Goal: Task Accomplishment & Management: Complete application form

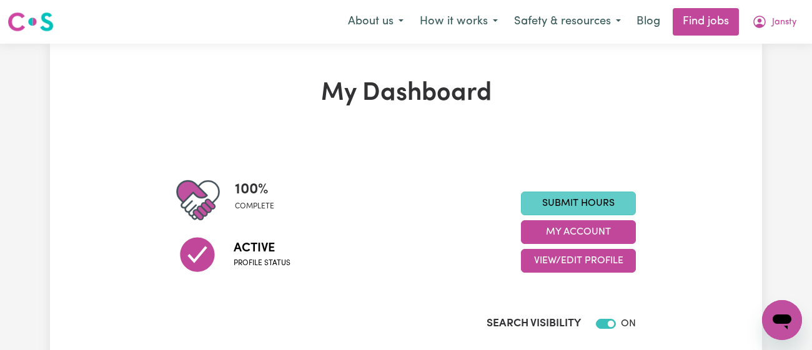
click at [598, 205] on link "Submit Hours" at bounding box center [578, 204] width 115 height 24
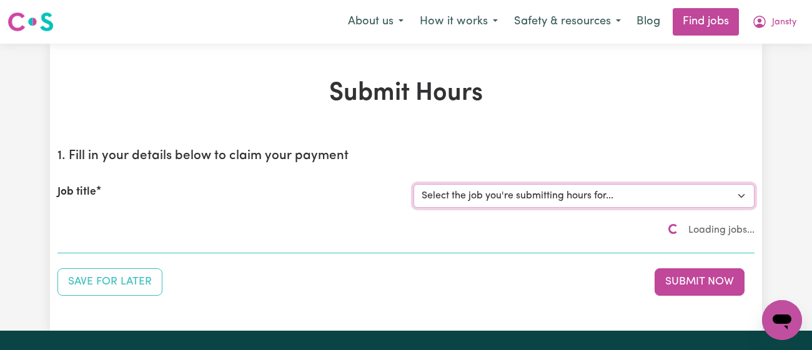
click at [602, 202] on select "Select the job you're submitting hours for..." at bounding box center [583, 196] width 341 height 24
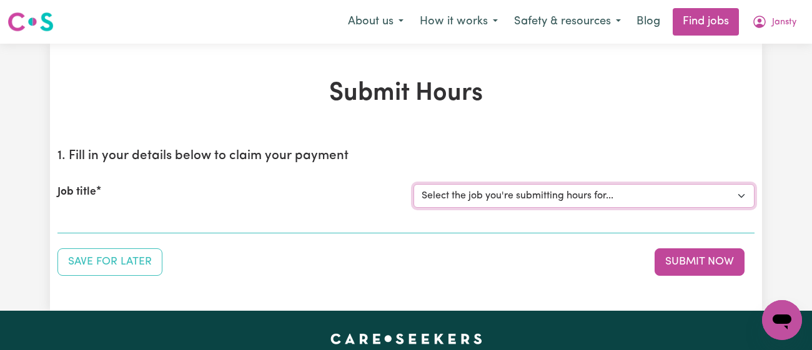
select select "11718"
click at [413, 184] on select "Select the job you're submitting hours for... [[PERSON_NAME]] [DEMOGRAPHIC_DATA…" at bounding box center [583, 196] width 341 height 24
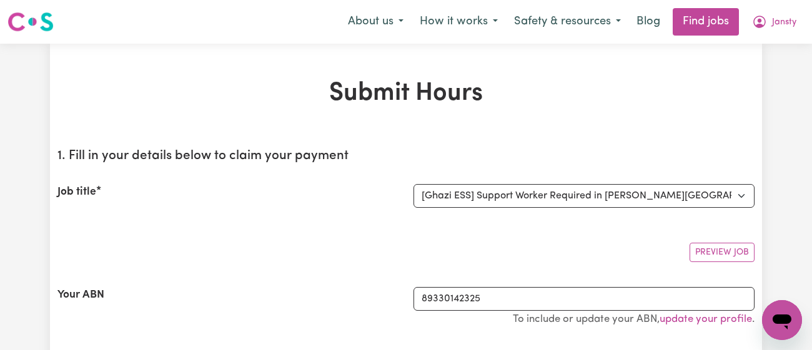
click at [393, 203] on div "Job title" at bounding box center [228, 196] width 356 height 24
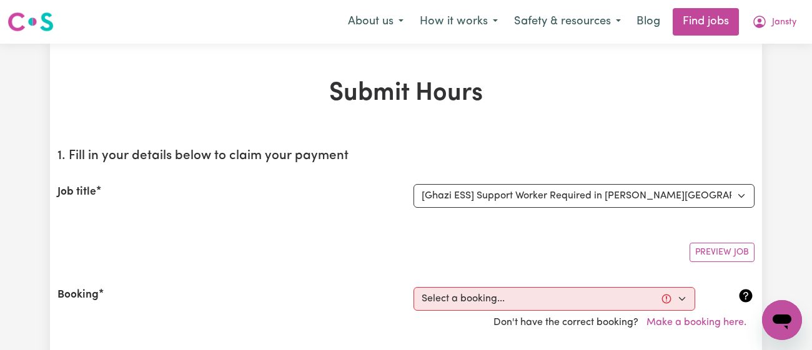
scroll to position [394, 0]
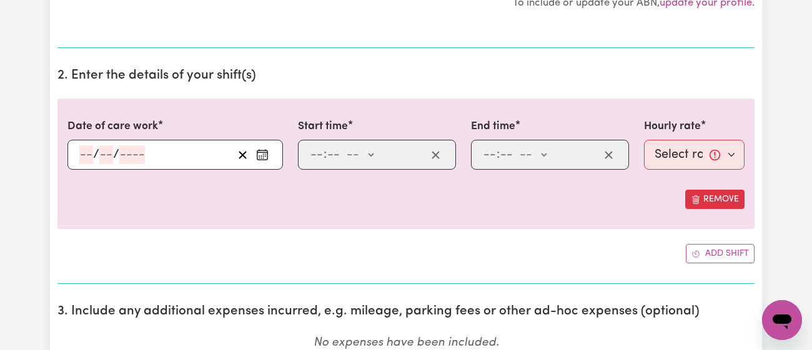
click at [263, 155] on icon "Enter the date of care work" at bounding box center [262, 155] width 12 height 12
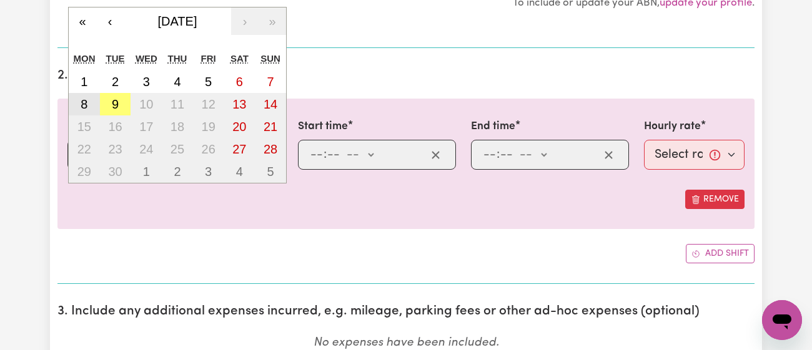
click at [79, 104] on button "8" at bounding box center [84, 104] width 31 height 22
type input "[DATE]"
type input "8"
type input "9"
type input "2025"
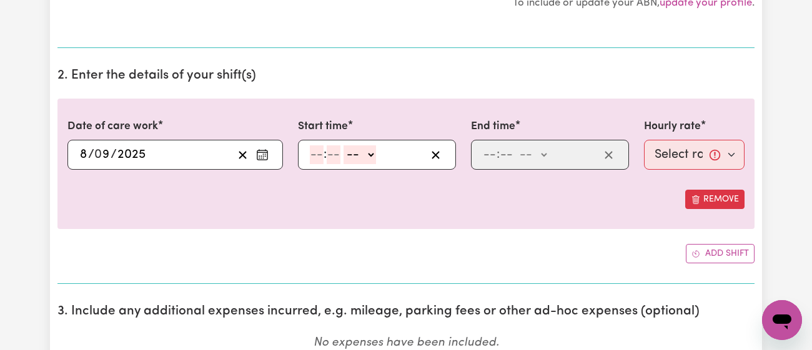
click at [312, 150] on input "number" at bounding box center [317, 154] width 14 height 19
type input "11"
type input "00"
click at [363, 154] on select "-- am pm" at bounding box center [359, 154] width 32 height 19
select select "am"
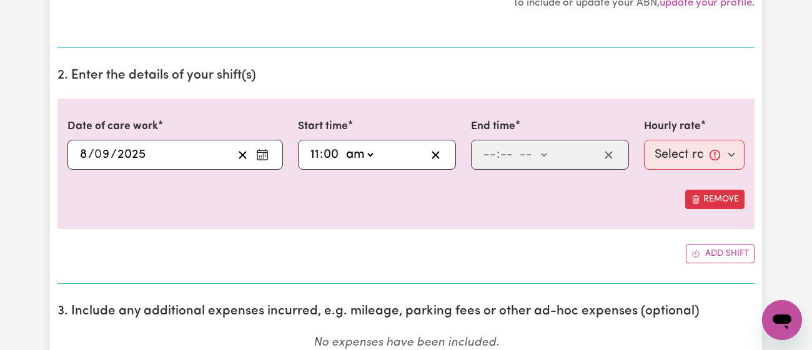
click at [343, 145] on select "-- am pm" at bounding box center [359, 154] width 32 height 19
type input "11:00"
type input "0"
click at [481, 153] on div ": -- am pm" at bounding box center [539, 154] width 117 height 19
type input "12"
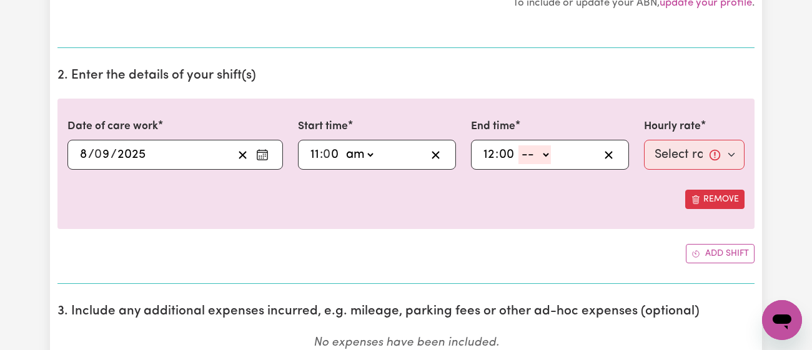
type input "00"
click at [536, 151] on select "-- am pm" at bounding box center [534, 154] width 32 height 19
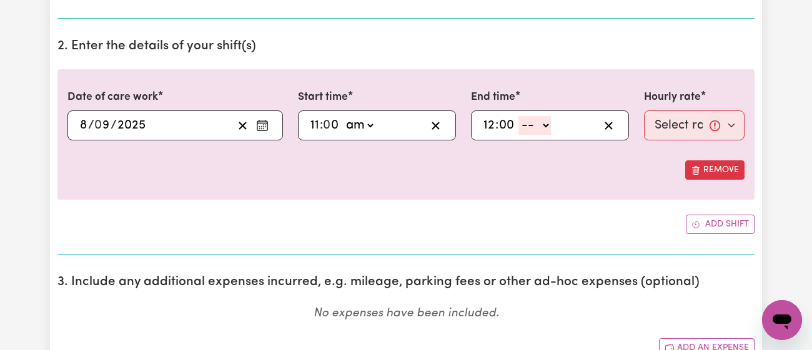
scroll to position [441, 0]
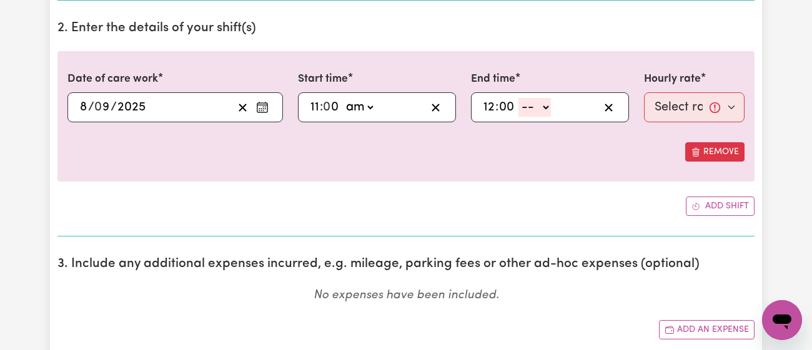
click at [536, 99] on select "-- am pm" at bounding box center [534, 107] width 32 height 19
select select "pm"
click at [518, 98] on select "-- am pm" at bounding box center [534, 107] width 32 height 19
type input "12:00"
type input "0"
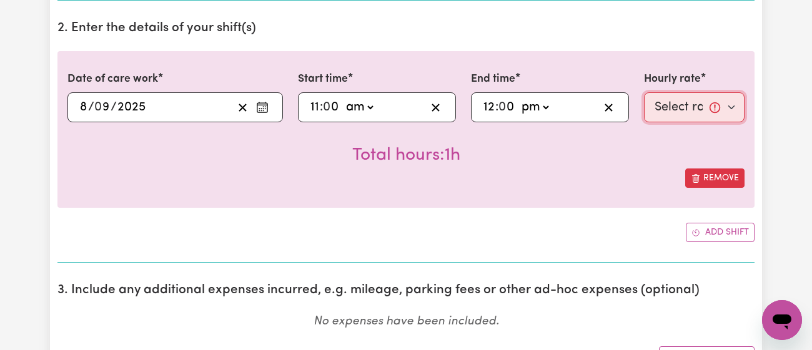
click at [672, 101] on select "Select rate... $43.00 (Weekday) $72.00 (Public Holiday)" at bounding box center [694, 107] width 101 height 30
select select "43-Weekday"
click at [644, 92] on select "Select rate... $43.00 (Weekday) $72.00 (Public Holiday)" at bounding box center [694, 107] width 101 height 30
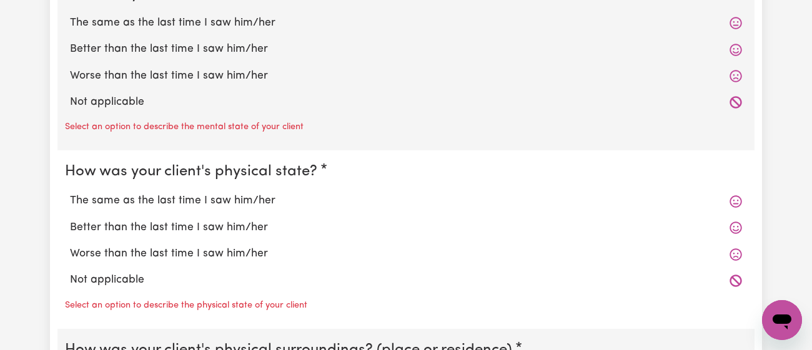
scroll to position [1070, 0]
click at [229, 25] on label "The same as the last time I saw him/her" at bounding box center [406, 24] width 672 height 16
click at [70, 16] on input "The same as the last time I saw him/her" at bounding box center [69, 15] width 1 height 1
radio input "true"
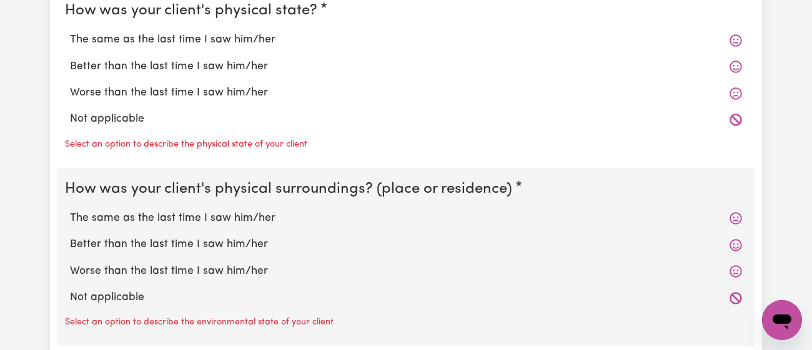
scroll to position [1208, 0]
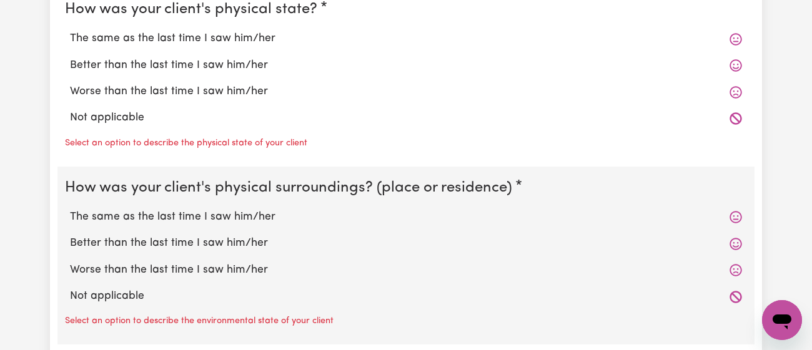
click at [223, 42] on label "The same as the last time I saw him/her" at bounding box center [406, 39] width 672 height 16
click at [70, 31] on input "The same as the last time I saw him/her" at bounding box center [69, 30] width 1 height 1
radio input "true"
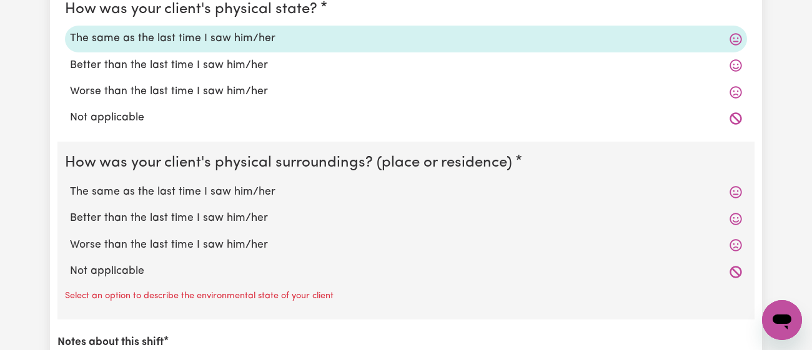
click at [209, 184] on label "The same as the last time I saw him/her" at bounding box center [406, 192] width 672 height 16
click at [70, 184] on input "The same as the last time I saw him/her" at bounding box center [69, 184] width 1 height 1
radio input "true"
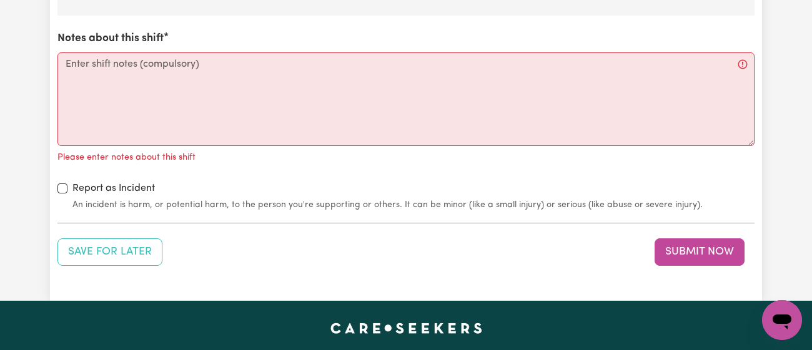
scroll to position [1488, 0]
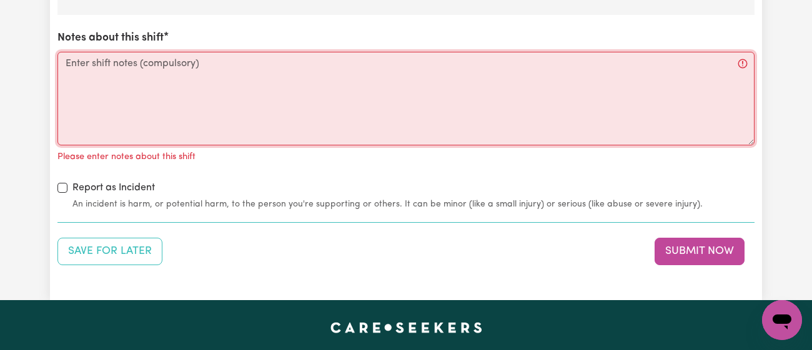
click at [262, 112] on textarea "Notes about this shift" at bounding box center [405, 99] width 697 height 94
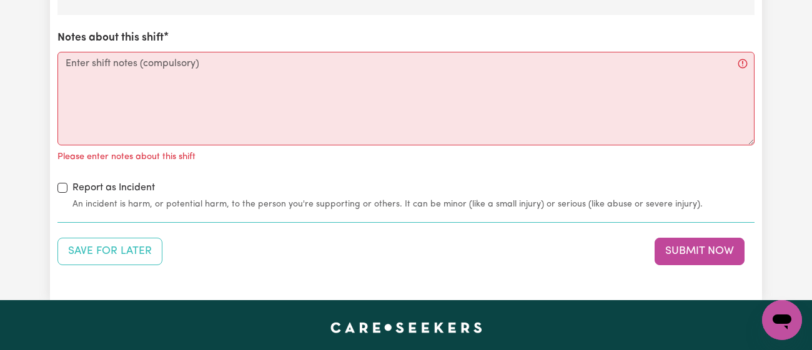
click at [348, 47] on div "Notes about this shift Please enter notes about this shift" at bounding box center [405, 97] width 697 height 135
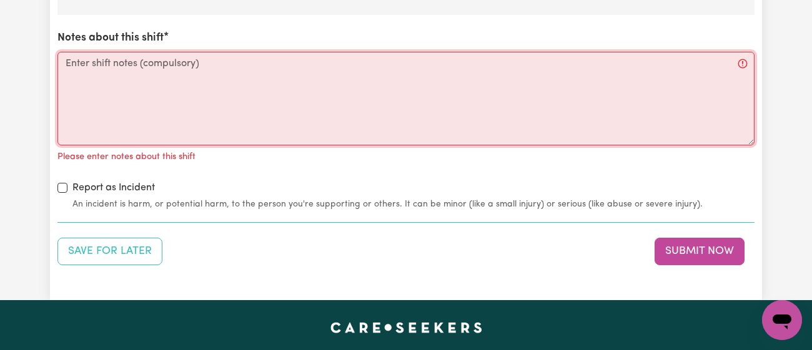
click at [345, 61] on textarea "Notes about this shift" at bounding box center [405, 99] width 697 height 94
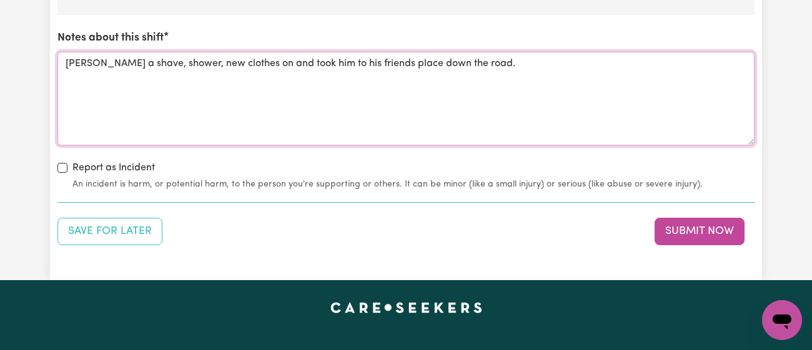
type textarea "[PERSON_NAME] a shave, shower, new clothes on and took him to his friends place…"
click at [144, 230] on button "Save for Later" at bounding box center [109, 231] width 105 height 27
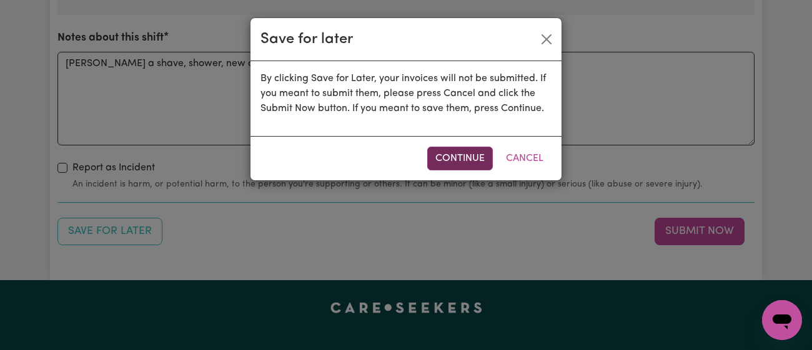
click at [456, 164] on button "Continue" at bounding box center [460, 159] width 66 height 24
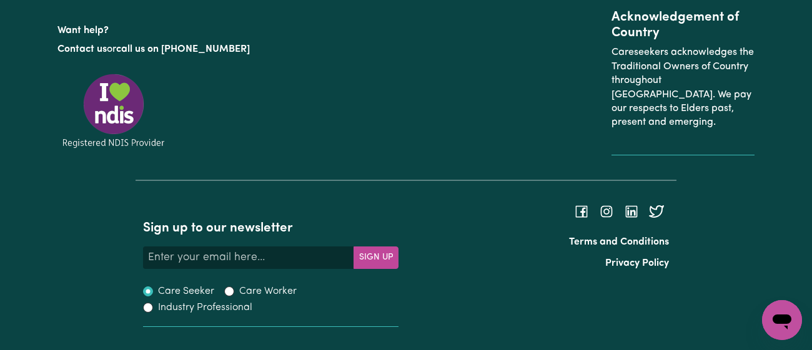
scroll to position [0, 0]
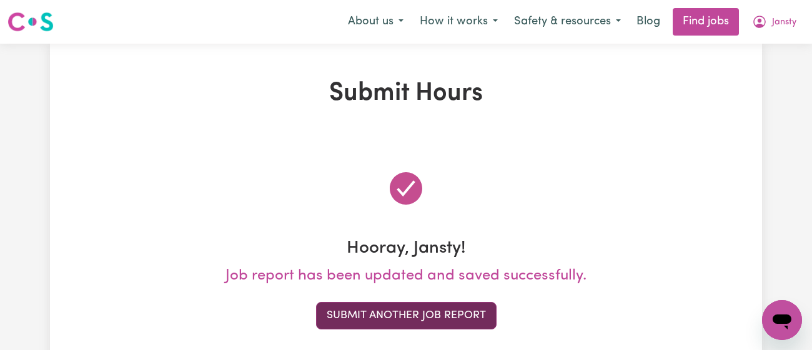
click at [422, 315] on button "Submit Another Job Report" at bounding box center [406, 315] width 180 height 27
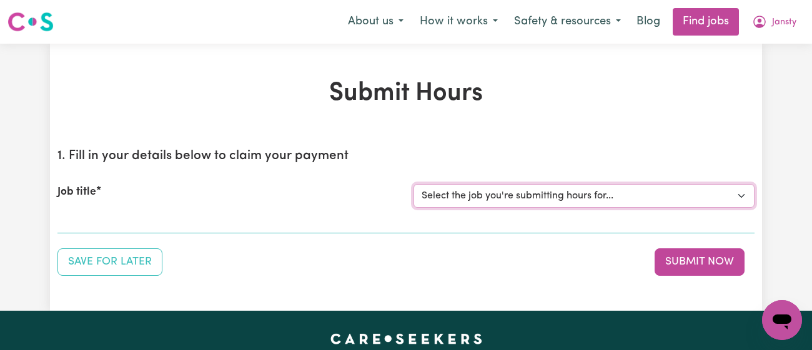
click at [491, 198] on select "Select the job you're submitting hours for... [[PERSON_NAME]] [DEMOGRAPHIC_DATA…" at bounding box center [583, 196] width 341 height 24
select select "11718"
click at [413, 184] on select "Select the job you're submitting hours for... [[PERSON_NAME]] [DEMOGRAPHIC_DATA…" at bounding box center [583, 196] width 341 height 24
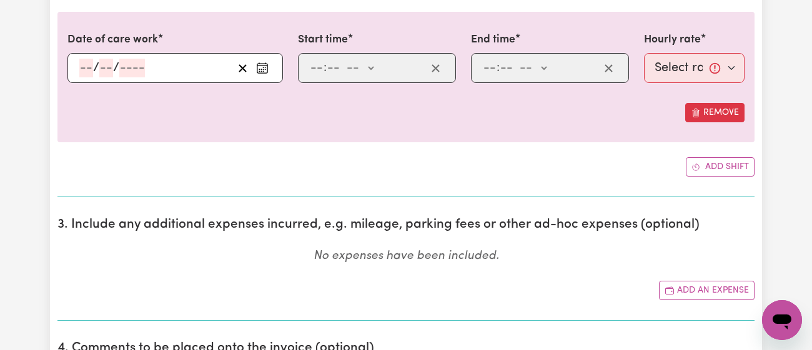
scroll to position [480, 0]
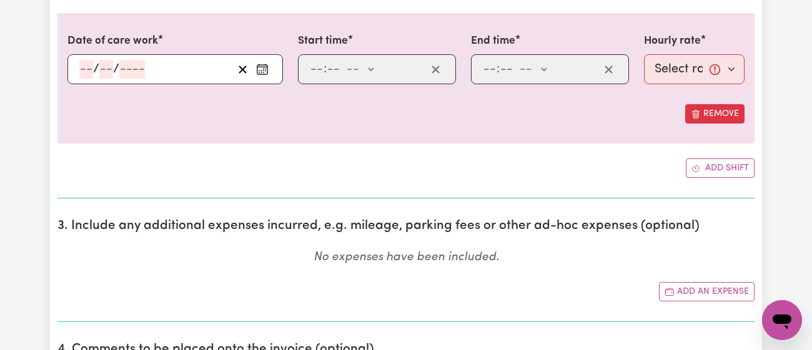
click at [270, 66] on button "Enter the date of care work" at bounding box center [262, 69] width 20 height 19
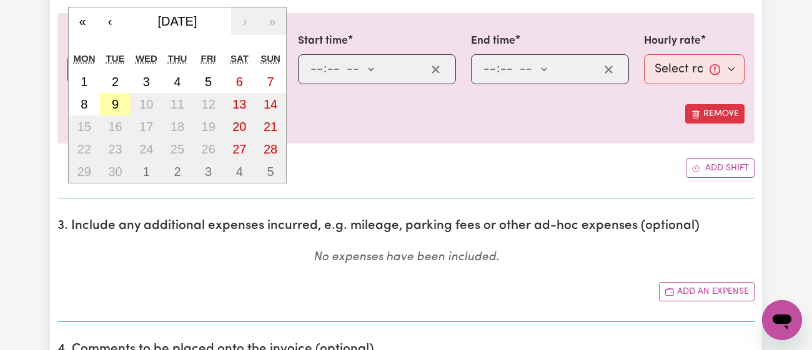
click at [113, 101] on abbr "9" at bounding box center [115, 104] width 7 height 14
type input "[DATE]"
type input "9"
type input "2025"
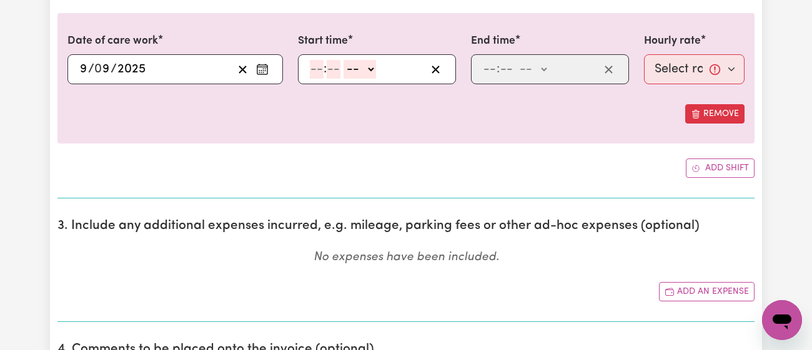
click at [316, 71] on input "number" at bounding box center [317, 69] width 14 height 19
type input "11"
type input "00"
click at [363, 61] on select "-- am pm" at bounding box center [359, 69] width 32 height 19
select select "am"
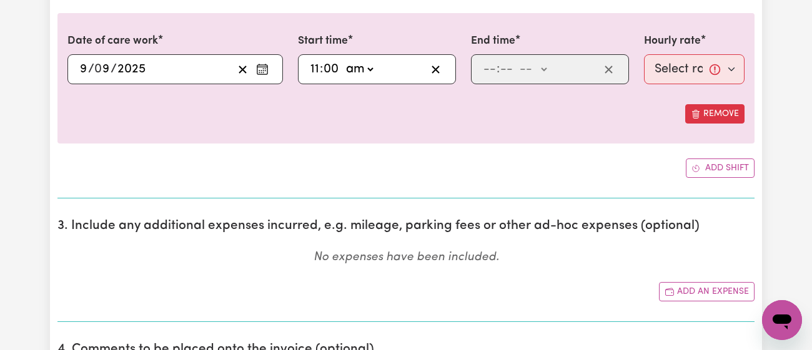
click at [343, 60] on select "-- am pm" at bounding box center [359, 69] width 32 height 19
type input "11:00"
type input "0"
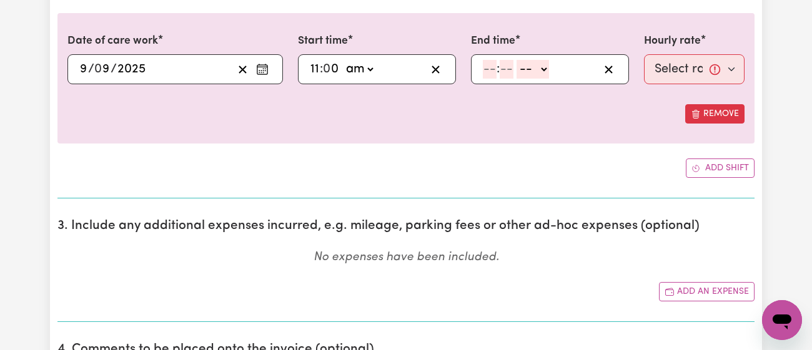
click at [483, 69] on input "number" at bounding box center [490, 69] width 14 height 19
type input "10"
type input "0"
click at [491, 69] on input "10" at bounding box center [489, 69] width 13 height 19
type input "1"
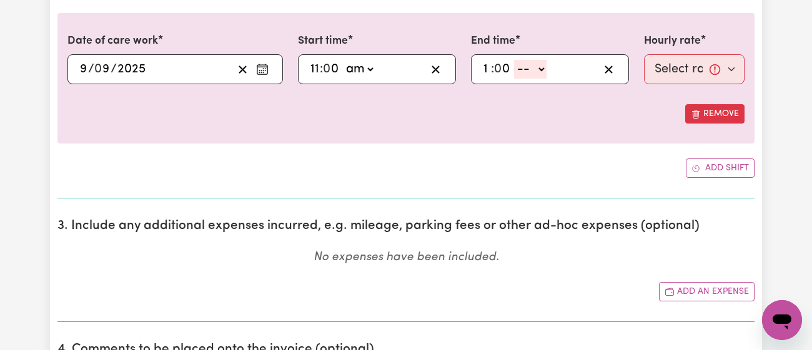
click at [523, 69] on select "-- am pm" at bounding box center [530, 69] width 32 height 19
select select "pm"
click at [514, 60] on select "-- am pm" at bounding box center [530, 69] width 32 height 19
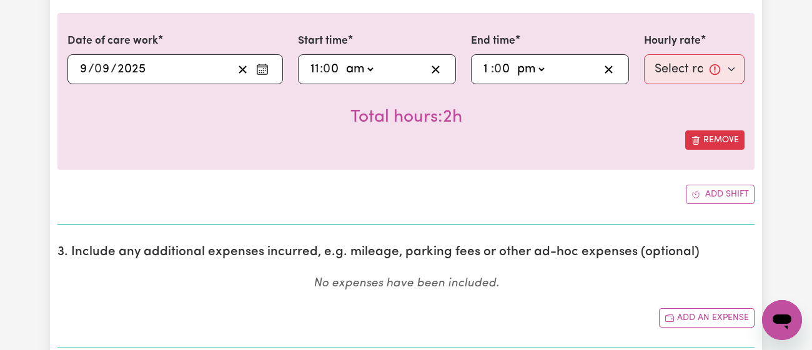
click at [501, 60] on input "0" at bounding box center [503, 69] width 16 height 19
type input "13:03"
type input "3"
type input "13:30"
type input "30"
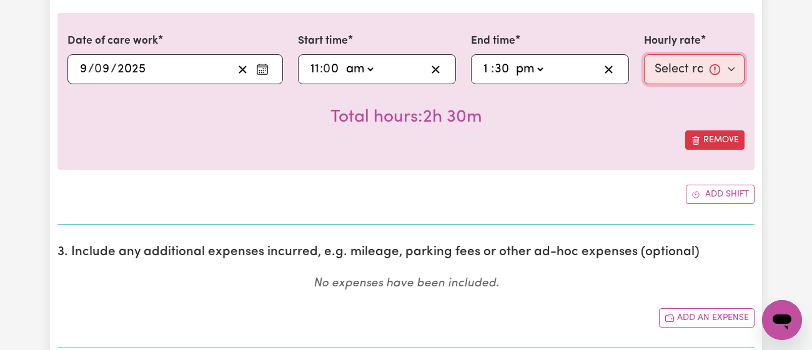
click at [678, 69] on select "Select rate... $43.00 (Weekday) $72.00 (Public Holiday)" at bounding box center [694, 69] width 101 height 30
select select "43-Weekday"
click at [644, 54] on select "Select rate... $43.00 (Weekday) $72.00 (Public Holiday)" at bounding box center [694, 69] width 101 height 30
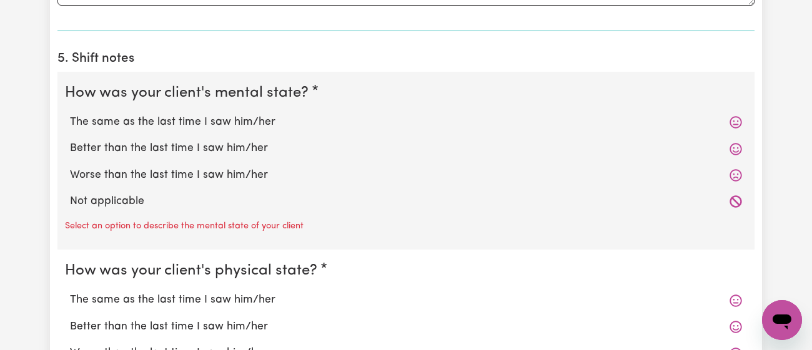
scroll to position [972, 0]
click at [213, 171] on label "Worse than the last time I saw him/her" at bounding box center [406, 175] width 672 height 16
click at [70, 167] on input "Worse than the last time I saw him/her" at bounding box center [69, 166] width 1 height 1
radio input "true"
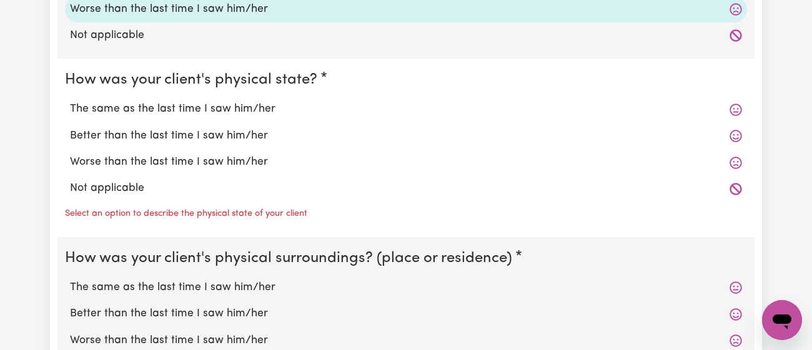
scroll to position [1138, 0]
click at [227, 131] on label "Better than the last time I saw him/her" at bounding box center [406, 135] width 672 height 16
click at [70, 127] on input "Better than the last time I saw him/her" at bounding box center [69, 127] width 1 height 1
radio input "true"
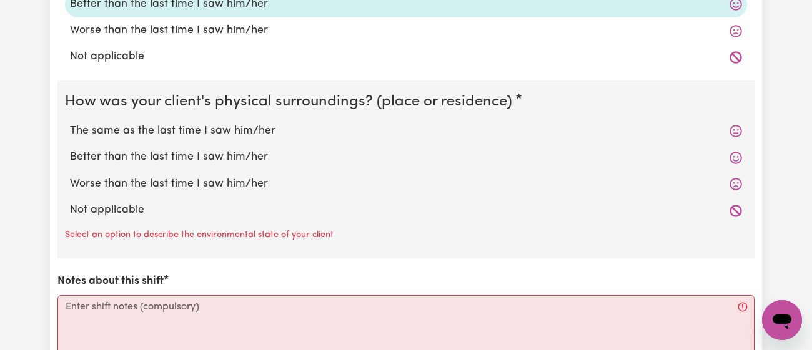
click at [227, 131] on label "The same as the last time I saw him/her" at bounding box center [406, 131] width 672 height 16
click at [70, 123] on input "The same as the last time I saw him/her" at bounding box center [69, 122] width 1 height 1
radio input "true"
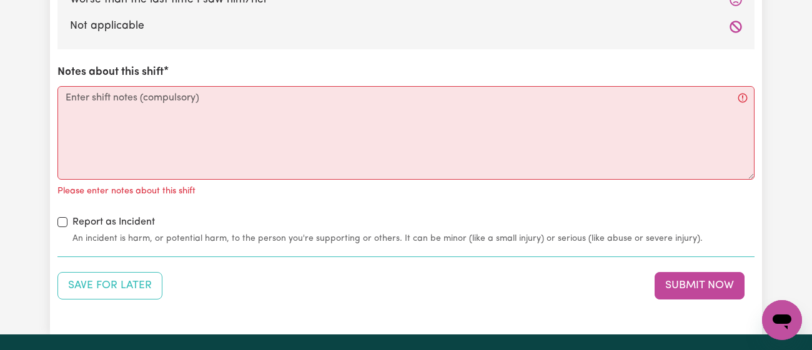
scroll to position [1457, 0]
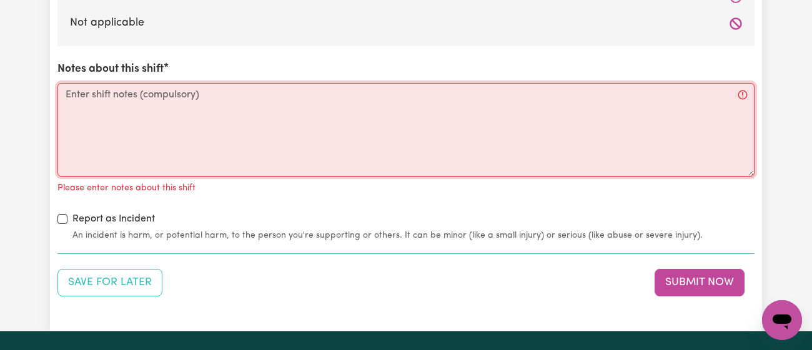
click at [205, 142] on textarea "Notes about this shift" at bounding box center [405, 130] width 697 height 94
type textarea "Gha"
click at [205, 142] on textarea "Gha" at bounding box center [405, 130] width 697 height 94
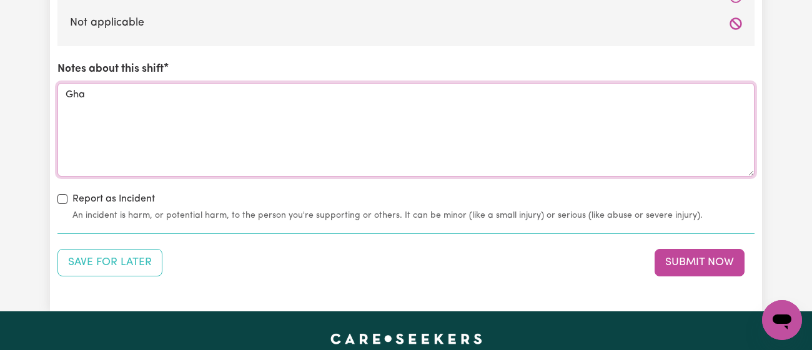
click at [205, 142] on textarea "Gha" at bounding box center [405, 130] width 697 height 94
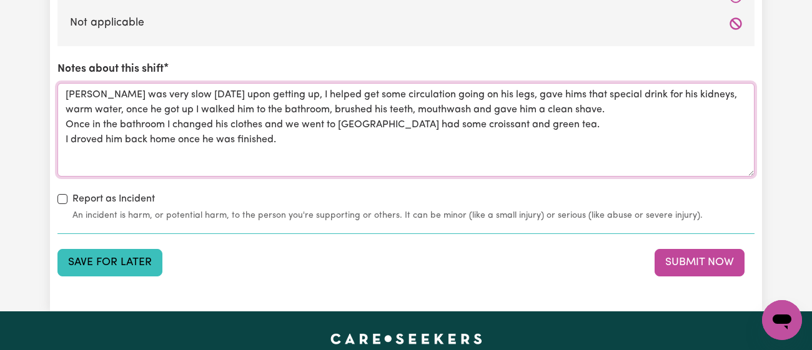
type textarea "[PERSON_NAME] was very slow [DATE] upon getting up, I helped get some circulati…"
click at [125, 264] on button "Save for Later" at bounding box center [109, 262] width 105 height 27
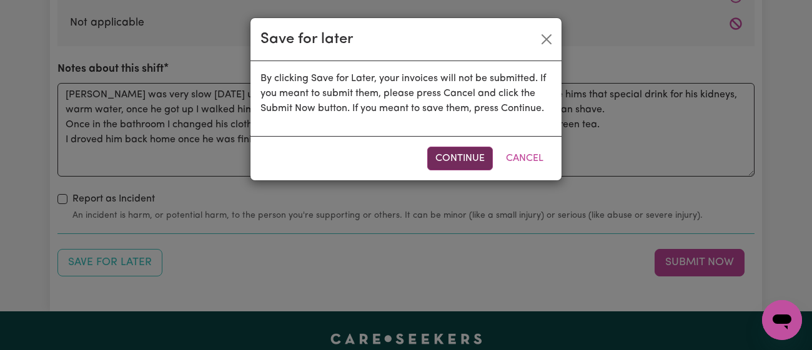
click at [463, 160] on button "Continue" at bounding box center [460, 159] width 66 height 24
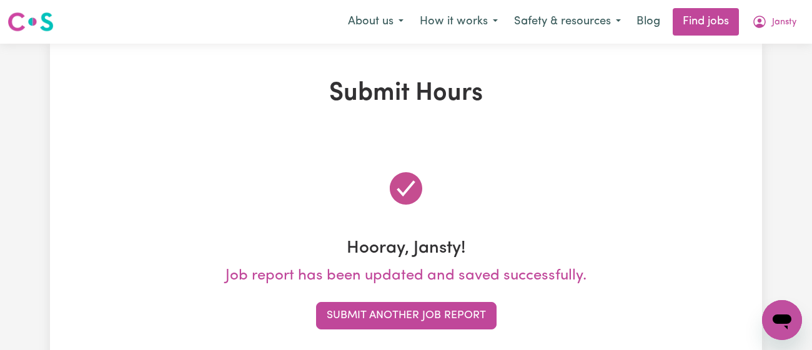
scroll to position [0, 0]
